Goal: Information Seeking & Learning: Learn about a topic

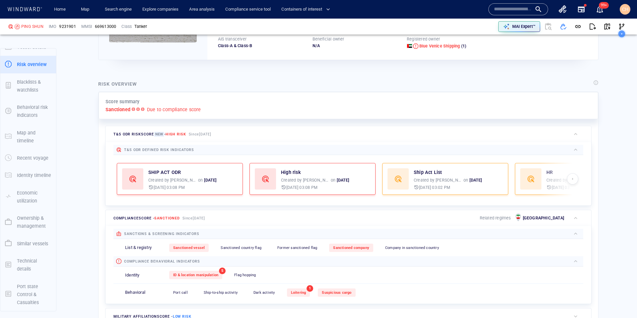
scroll to position [106, 0]
click at [511, 27] on div "MAI Expert™" at bounding box center [524, 26] width 26 height 9
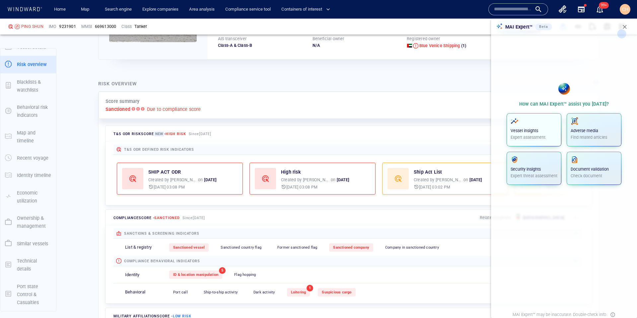
click at [532, 134] on p "Expert assessment" at bounding box center [533, 137] width 47 height 6
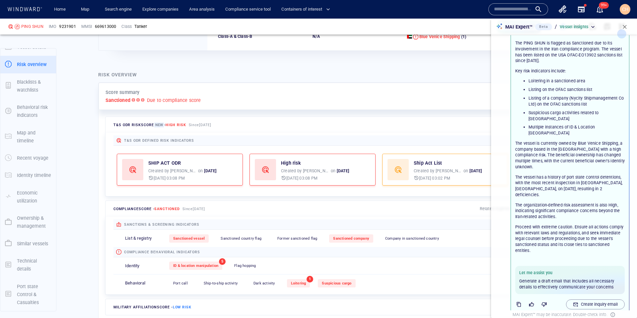
scroll to position [25, 0]
click at [534, 300] on p "Create inquiry email" at bounding box center [599, 303] width 37 height 6
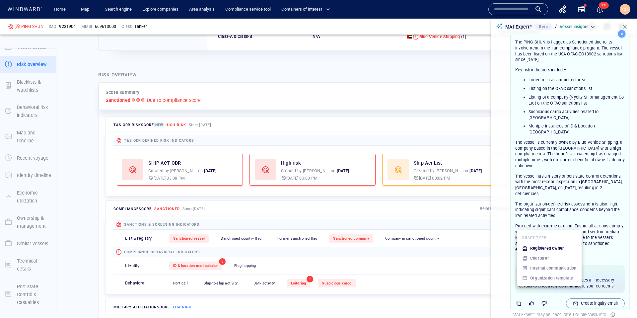
click at [534, 249] on p "Registered owner" at bounding box center [547, 248] width 34 height 6
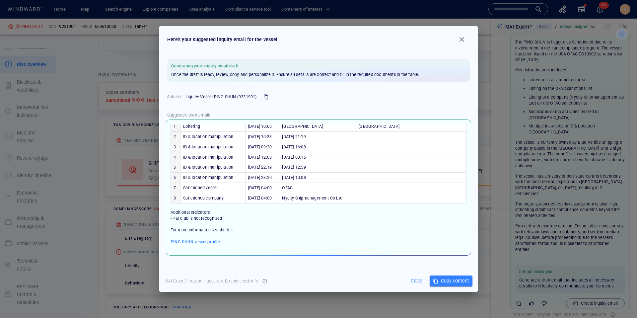
scroll to position [53, 0]
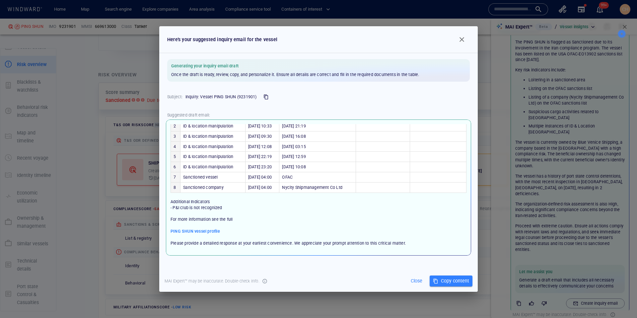
drag, startPoint x: 175, startPoint y: 225, endPoint x: 222, endPoint y: 224, distance: 46.8
click at [222, 210] on span "Additional Indicators - P&I club is not recognized" at bounding box center [196, 204] width 52 height 11
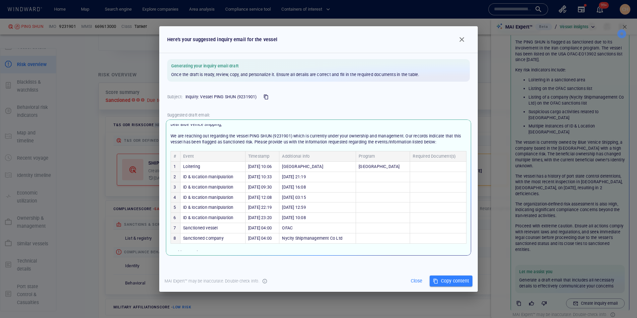
scroll to position [0, 0]
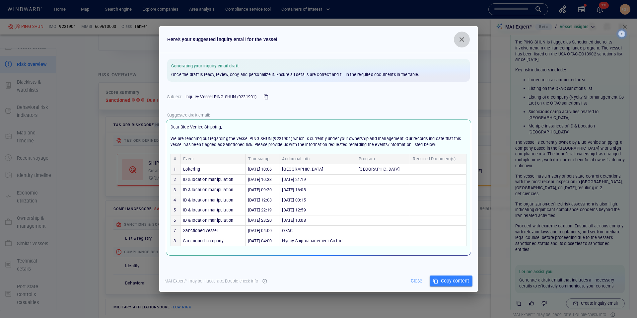
click at [465, 39] on span "button" at bounding box center [462, 39] width 8 height 8
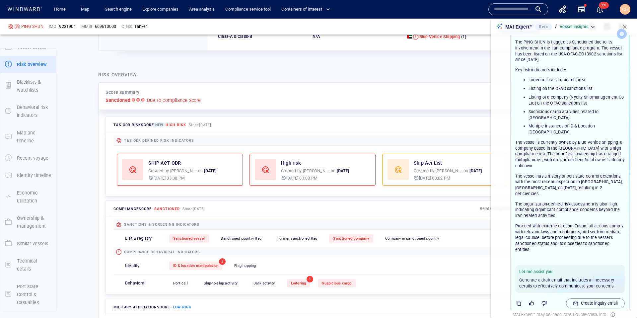
scroll to position [27, 0]
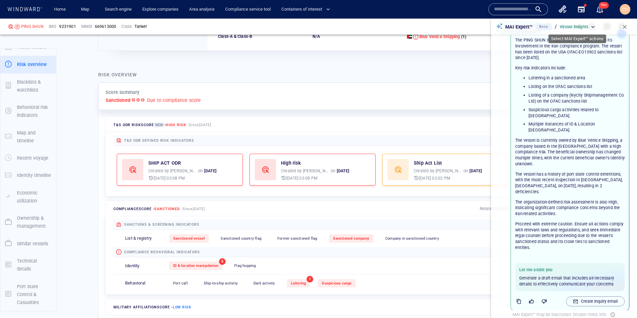
click at [534, 25] on div "Vessel insights" at bounding box center [577, 27] width 36 height 6
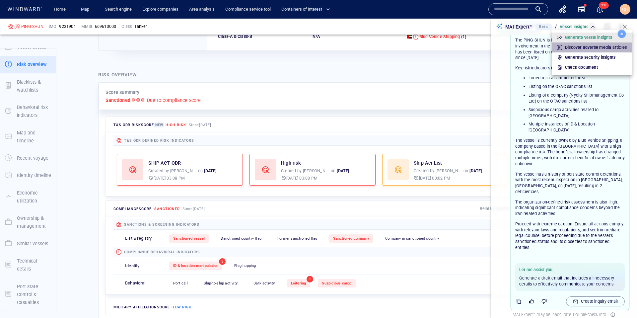
click at [534, 48] on p "Discover adverse media articles" at bounding box center [596, 47] width 62 height 6
type input "*"
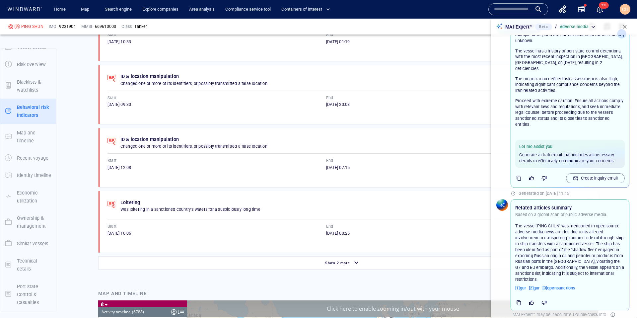
scroll to position [123629, 0]
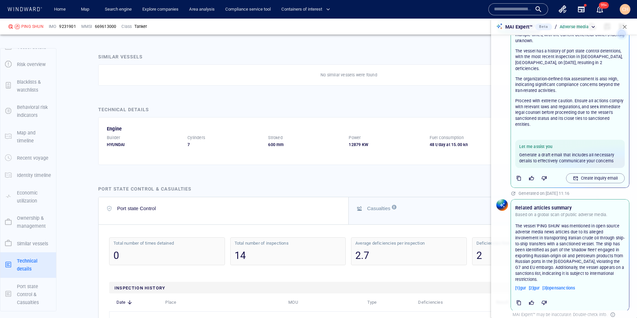
scroll to position [1648, 0]
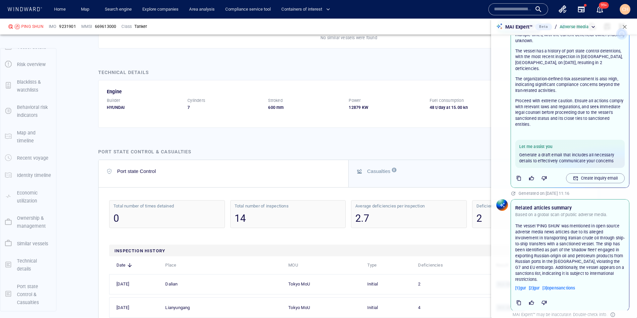
scroll to position [1683, 0]
